Goal: Information Seeking & Learning: Find specific fact

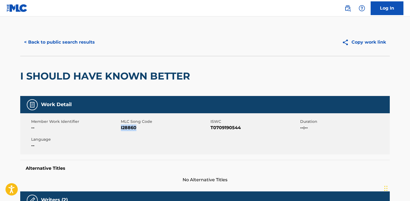
click at [62, 43] on button "< Back to public search results" at bounding box center [59, 42] width 79 height 14
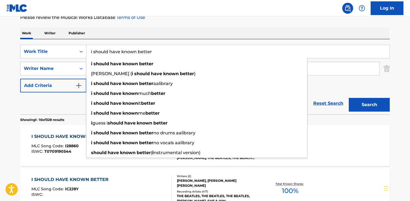
drag, startPoint x: 174, startPoint y: 50, endPoint x: -12, endPoint y: 33, distance: 186.8
click at [0, 33] on html "Accessibility Screen-Reader Guide, Feedback, and Issue Reporting | New window C…" at bounding box center [205, 23] width 410 height 201
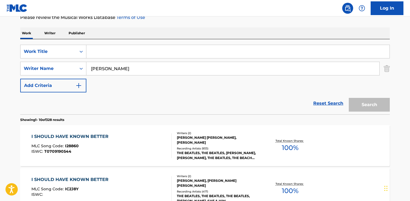
paste input "Party All 'Round the World"
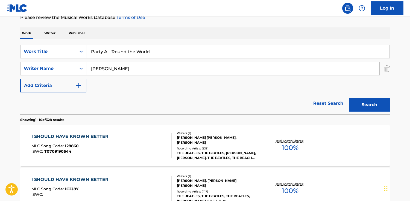
type input "Party All 'Round the World"
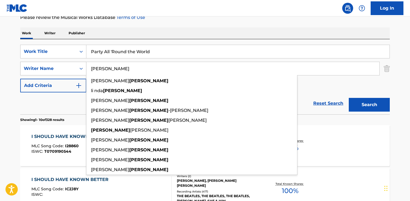
drag, startPoint x: 126, startPoint y: 69, endPoint x: 27, endPoint y: 62, distance: 99.3
click at [27, 62] on div "SearchWithCriteria6bac9610-44a9-4463-9f1a-8ac7064896e6 Writer Name [PERSON_NAME…" at bounding box center [205, 69] width 370 height 14
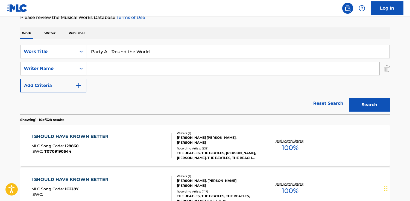
click at [349, 98] on button "Search" at bounding box center [369, 105] width 41 height 14
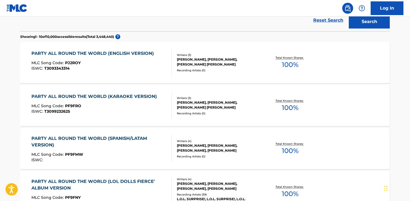
scroll to position [167, 0]
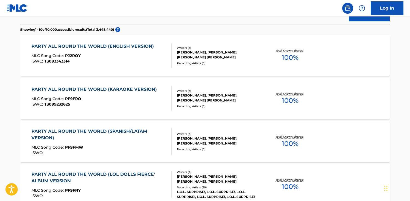
click at [147, 104] on div "ISWC : T3099232625" at bounding box center [95, 104] width 128 height 4
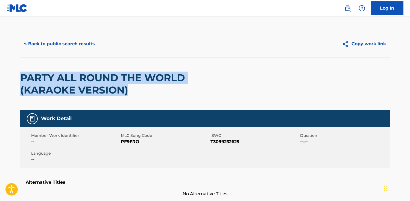
drag, startPoint x: 129, startPoint y: 90, endPoint x: 49, endPoint y: 79, distance: 80.4
copy h2 "PARTY ALL ROUND THE WORLD (KARAOKE VERSION)"
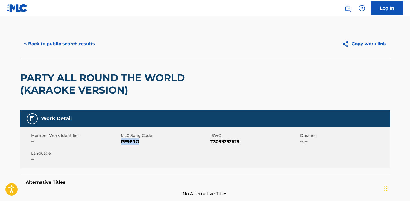
drag, startPoint x: 147, startPoint y: 142, endPoint x: 132, endPoint y: 98, distance: 46.4
click at [121, 141] on span "PF9FRO" at bounding box center [165, 141] width 88 height 7
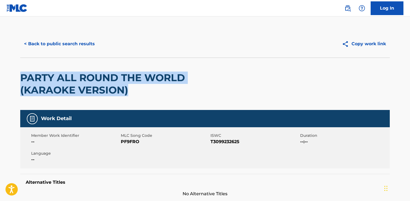
drag, startPoint x: 133, startPoint y: 97, endPoint x: 49, endPoint y: 78, distance: 85.8
copy h2 "PARTY ALL ROUND THE WORLD (KARAOKE VERSION)"
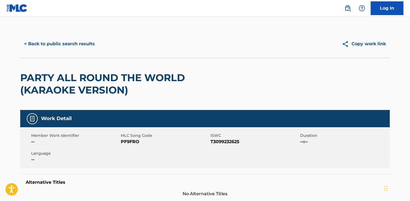
drag, startPoint x: 148, startPoint y: 143, endPoint x: 135, endPoint y: 141, distance: 12.9
click at [146, 143] on span "PF9FRO" at bounding box center [165, 141] width 88 height 7
drag, startPoint x: 135, startPoint y: 141, endPoint x: 127, endPoint y: 142, distance: 8.8
click at [126, 142] on span "PF9FRO" at bounding box center [165, 141] width 88 height 7
drag, startPoint x: 142, startPoint y: 142, endPoint x: 121, endPoint y: 141, distance: 20.3
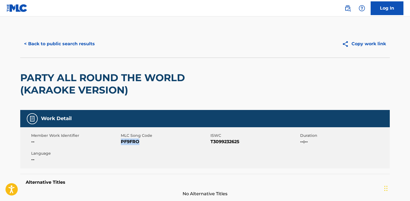
click at [121, 141] on span "PF9FRO" at bounding box center [165, 141] width 88 height 7
copy span "PF9FRO"
click at [43, 39] on button "< Back to public search results" at bounding box center [59, 44] width 79 height 14
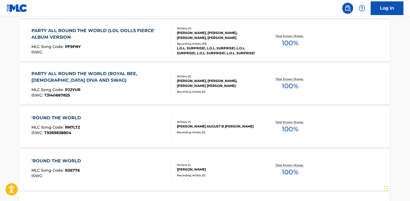
scroll to position [311, 0]
